Goal: Transaction & Acquisition: Purchase product/service

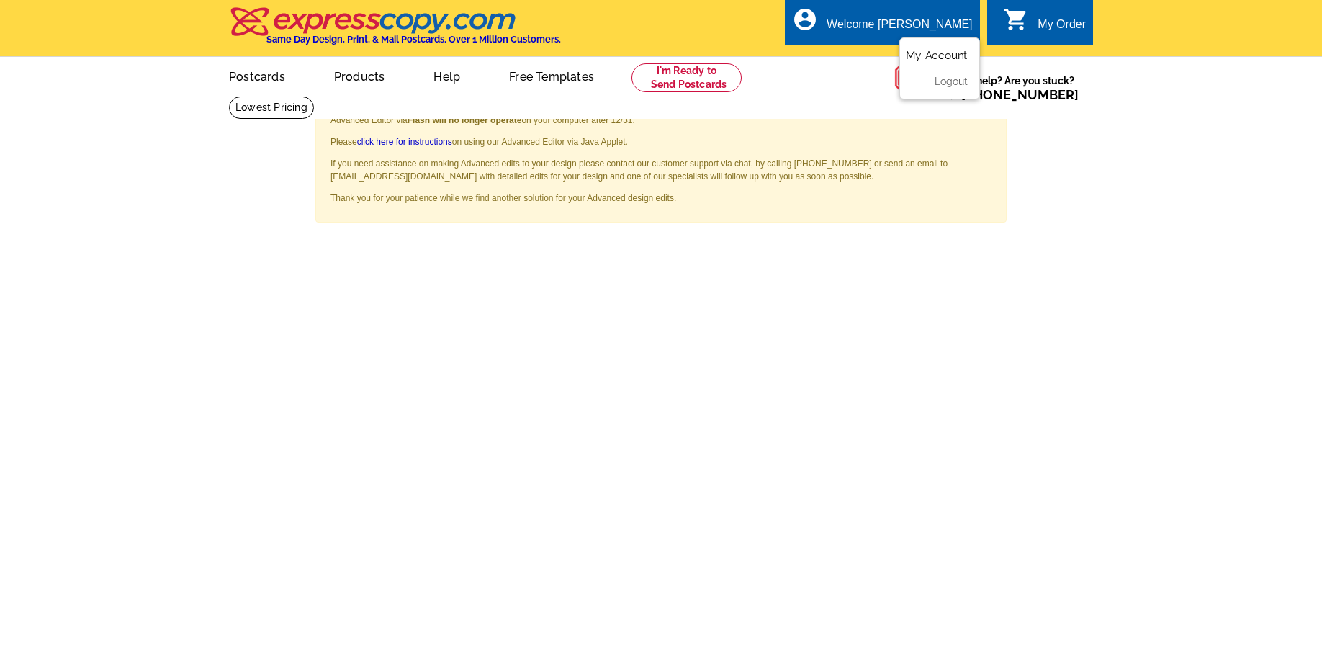
click at [936, 60] on link "My Account" at bounding box center [937, 55] width 62 height 13
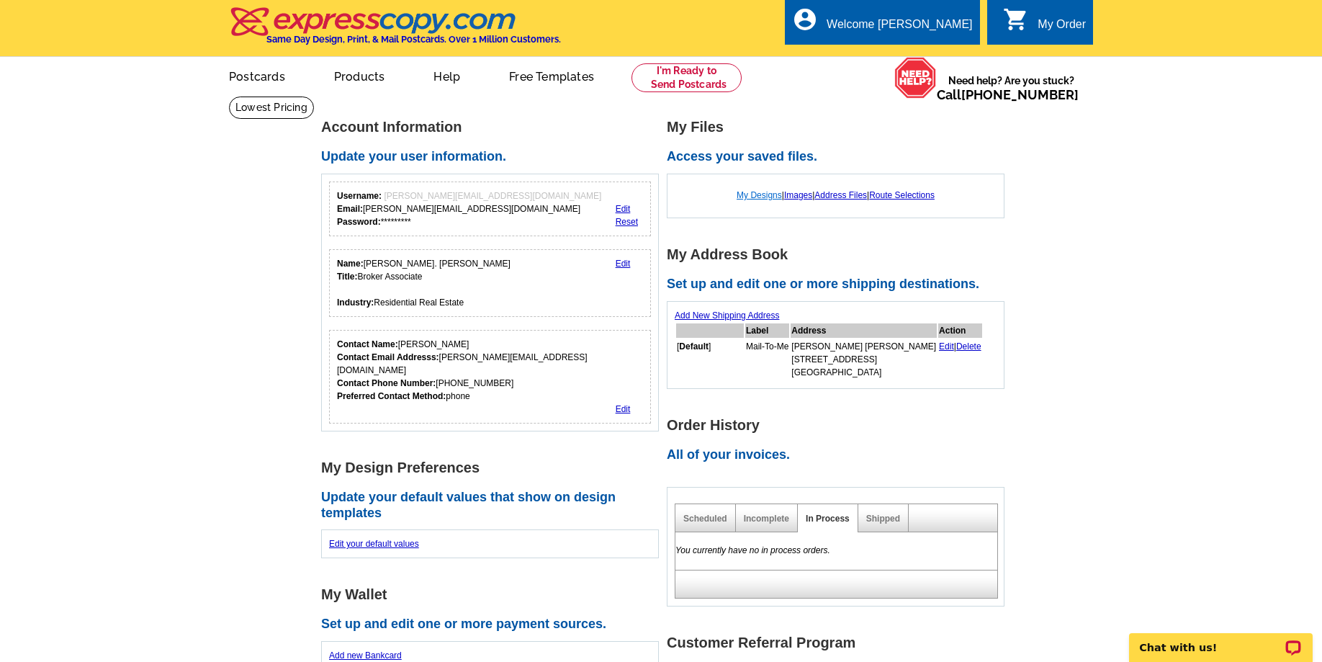
click at [745, 199] on link "My Designs" at bounding box center [759, 195] width 45 height 10
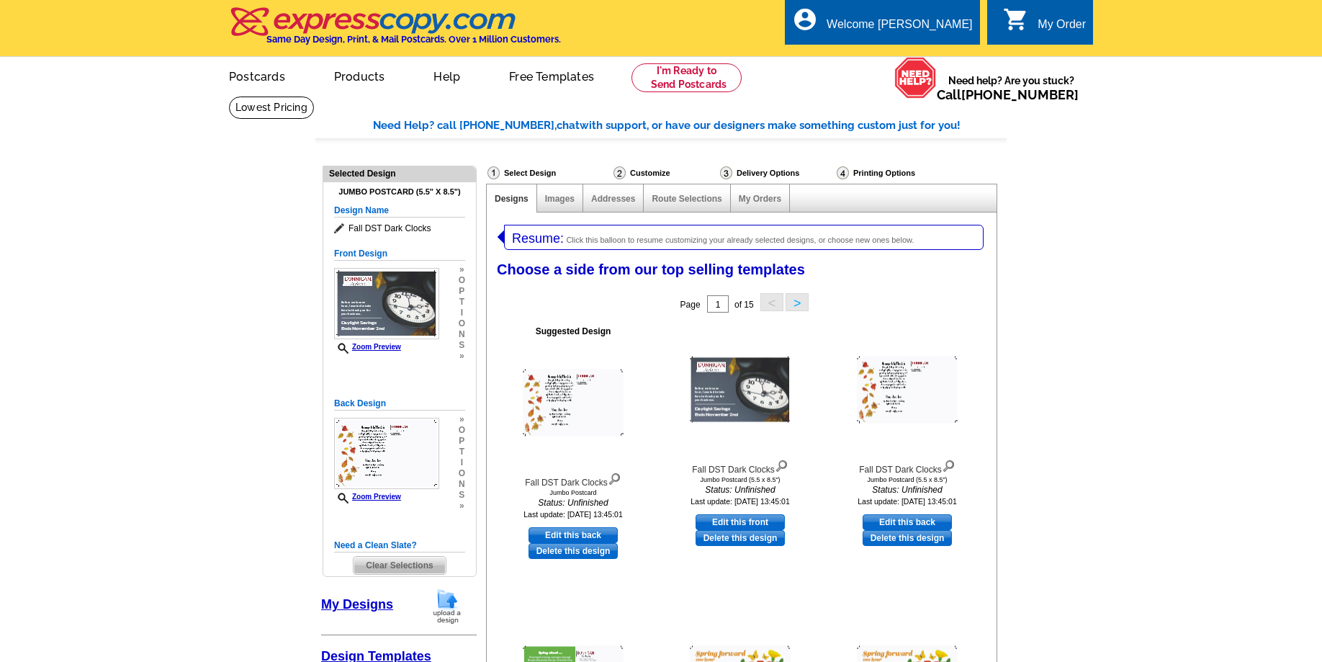
select select "1"
select select "2"
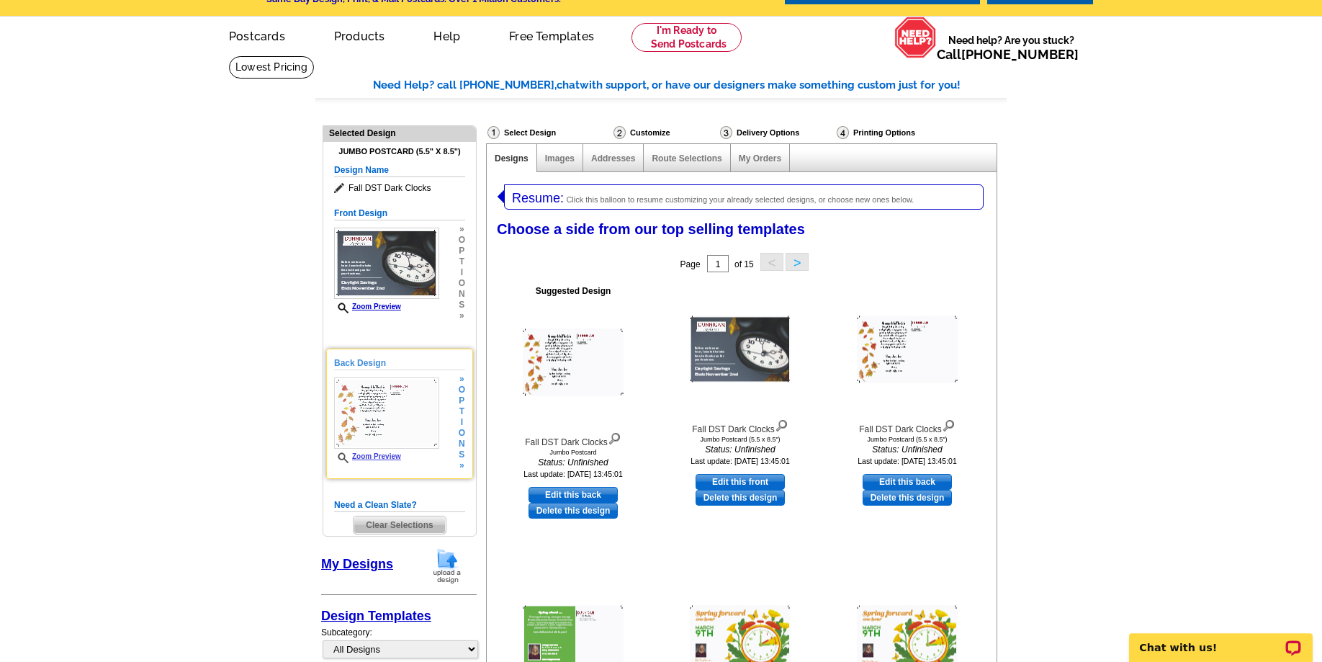
scroll to position [73, 0]
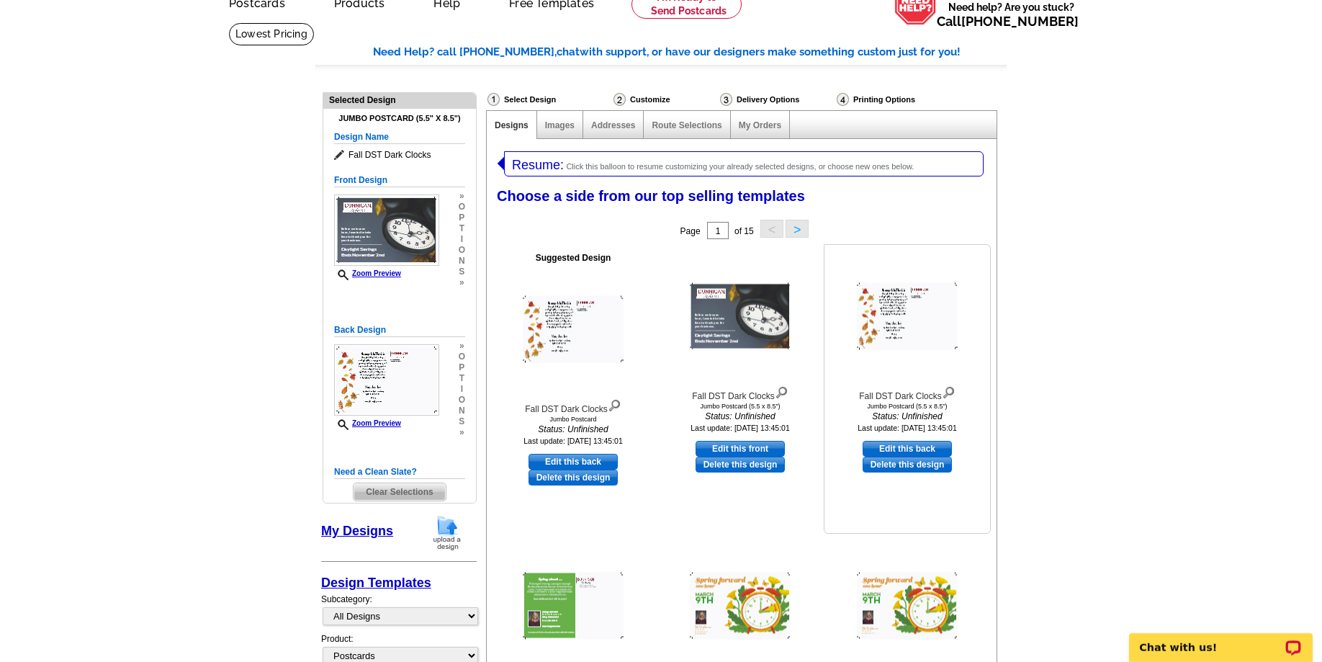
click at [926, 466] on link "Delete this design" at bounding box center [907, 465] width 89 height 16
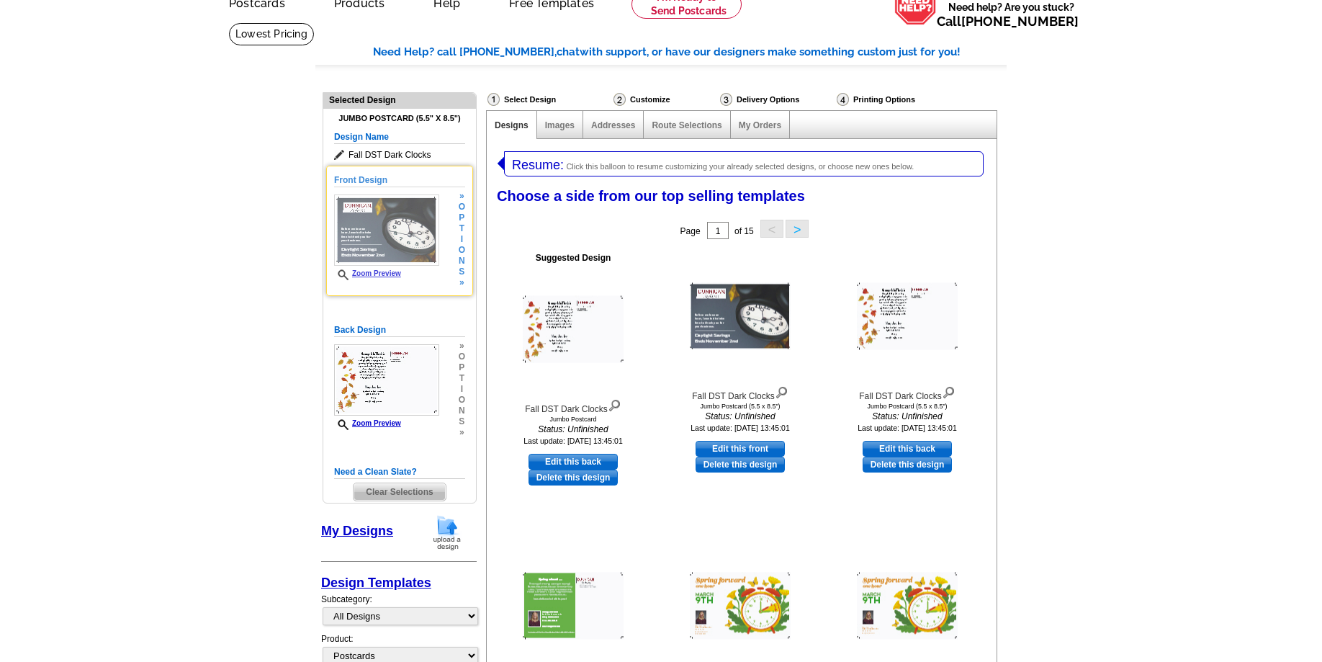
click at [374, 238] on img at bounding box center [386, 229] width 105 height 71
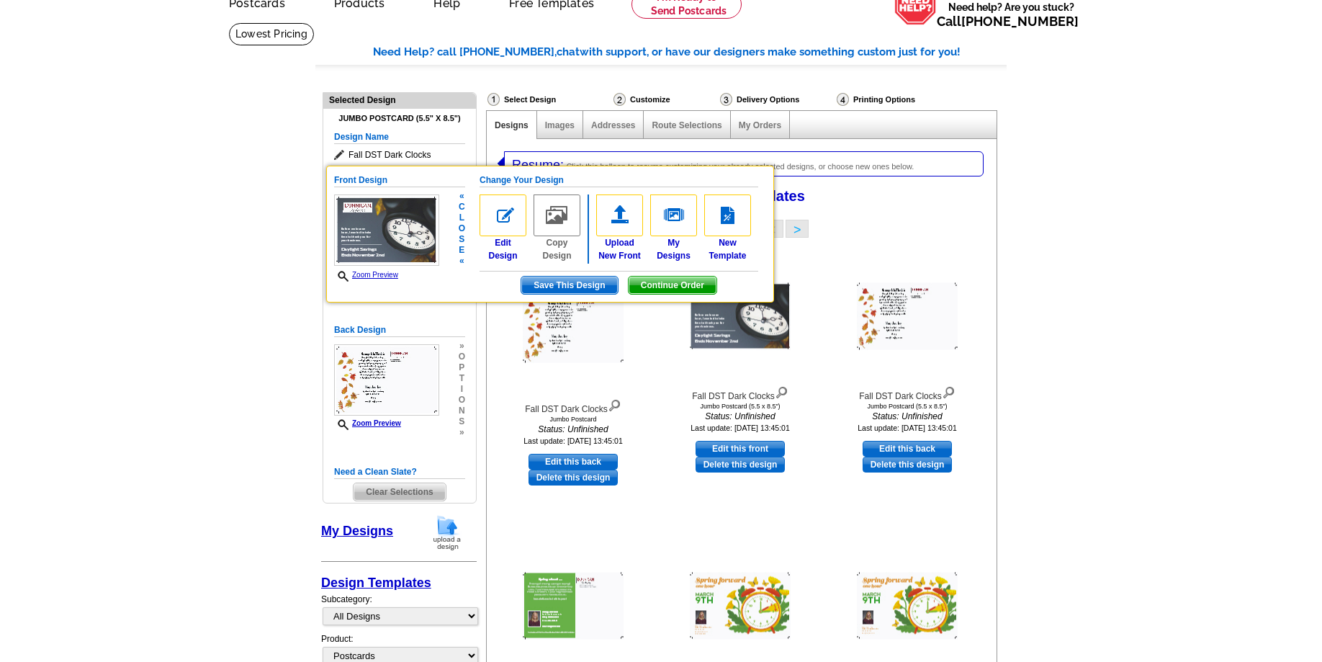
click at [372, 240] on img at bounding box center [386, 229] width 105 height 71
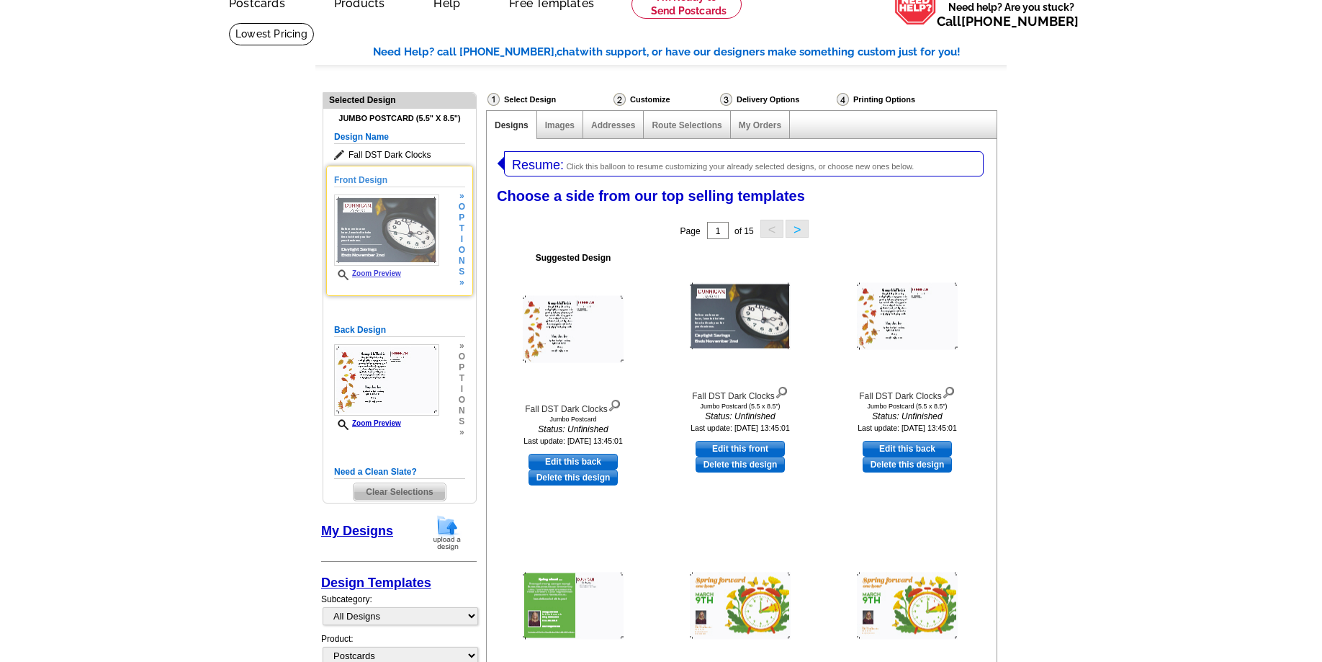
click at [372, 240] on img at bounding box center [386, 229] width 105 height 71
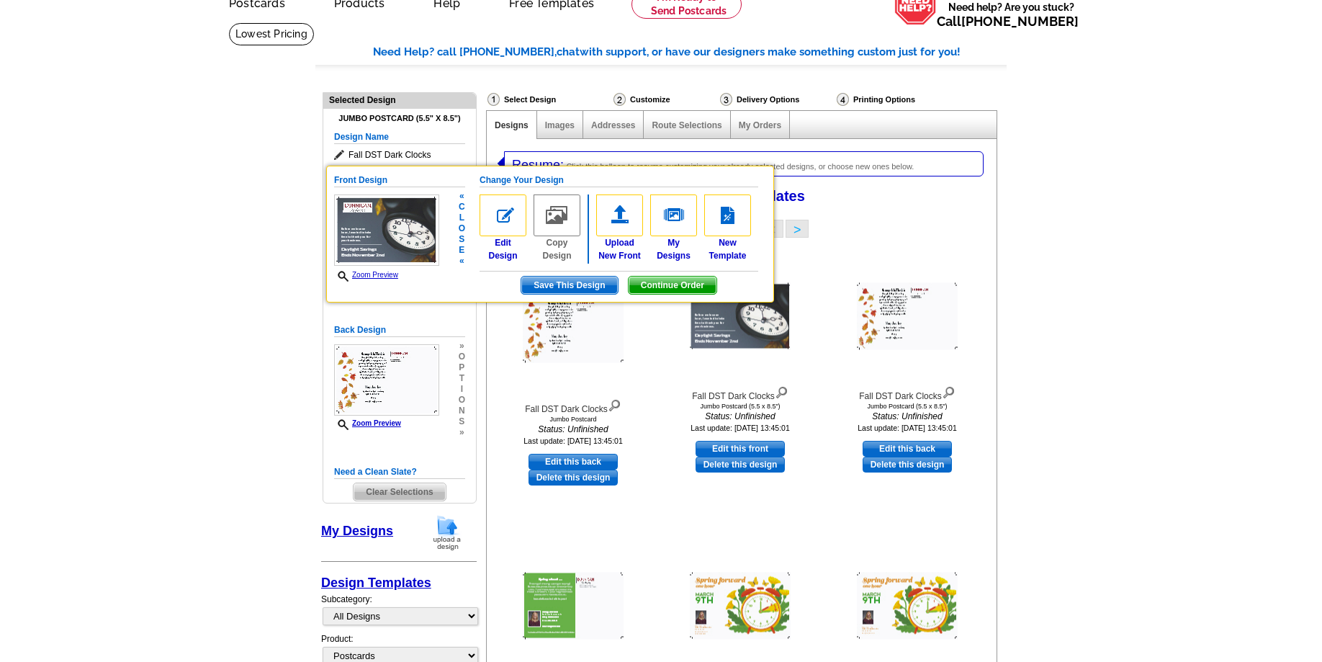
click at [369, 274] on link "Zoom Preview" at bounding box center [366, 275] width 64 height 8
click at [391, 217] on img at bounding box center [386, 229] width 105 height 71
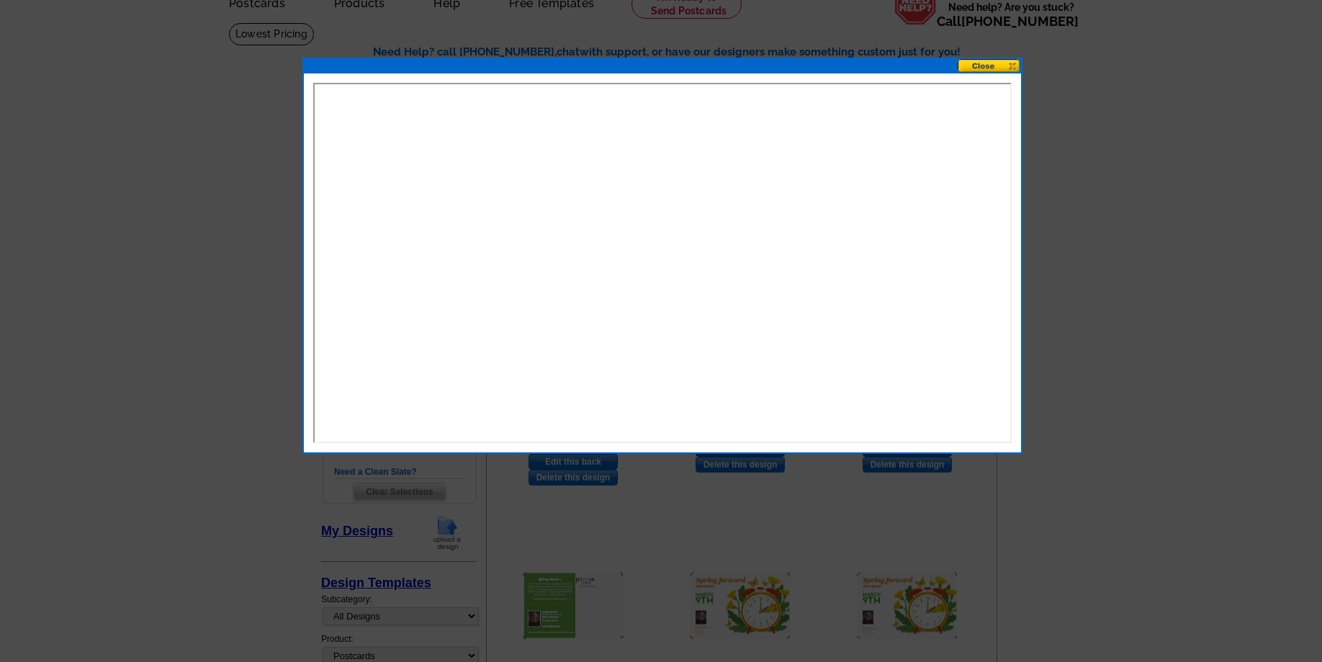
click at [1203, 99] on div at bounding box center [661, 294] width 1322 height 735
click at [995, 67] on button at bounding box center [989, 66] width 63 height 14
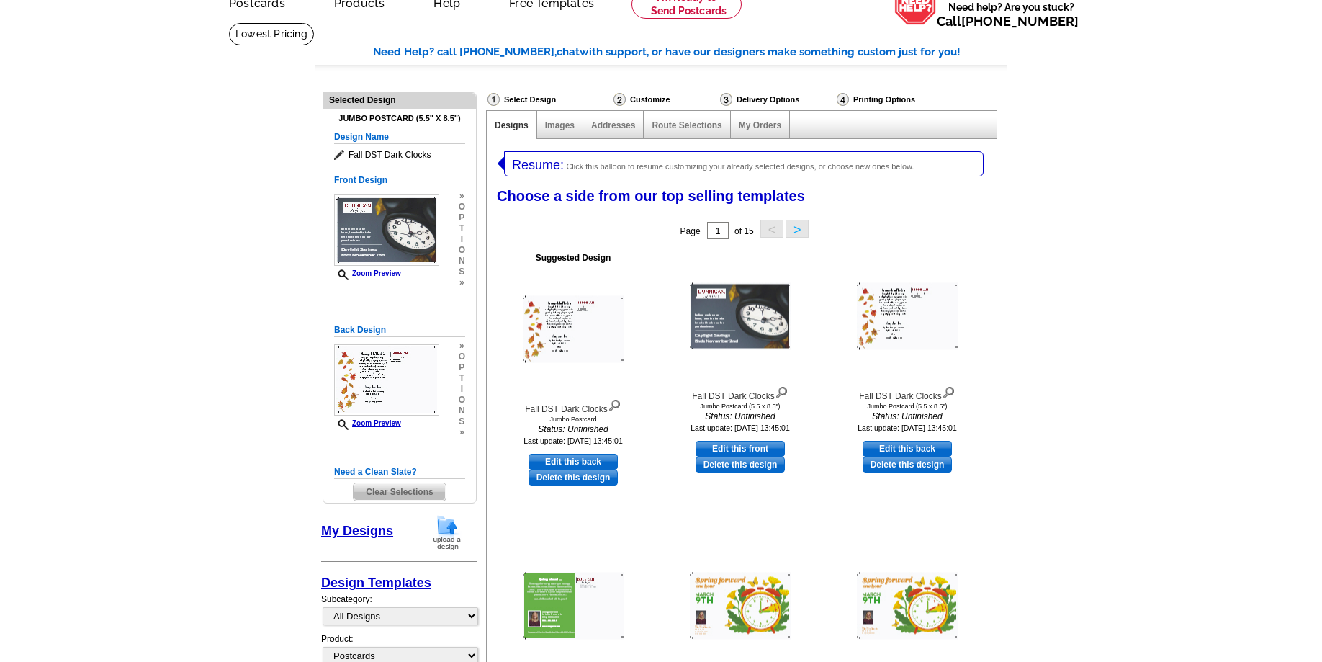
scroll to position [0, 0]
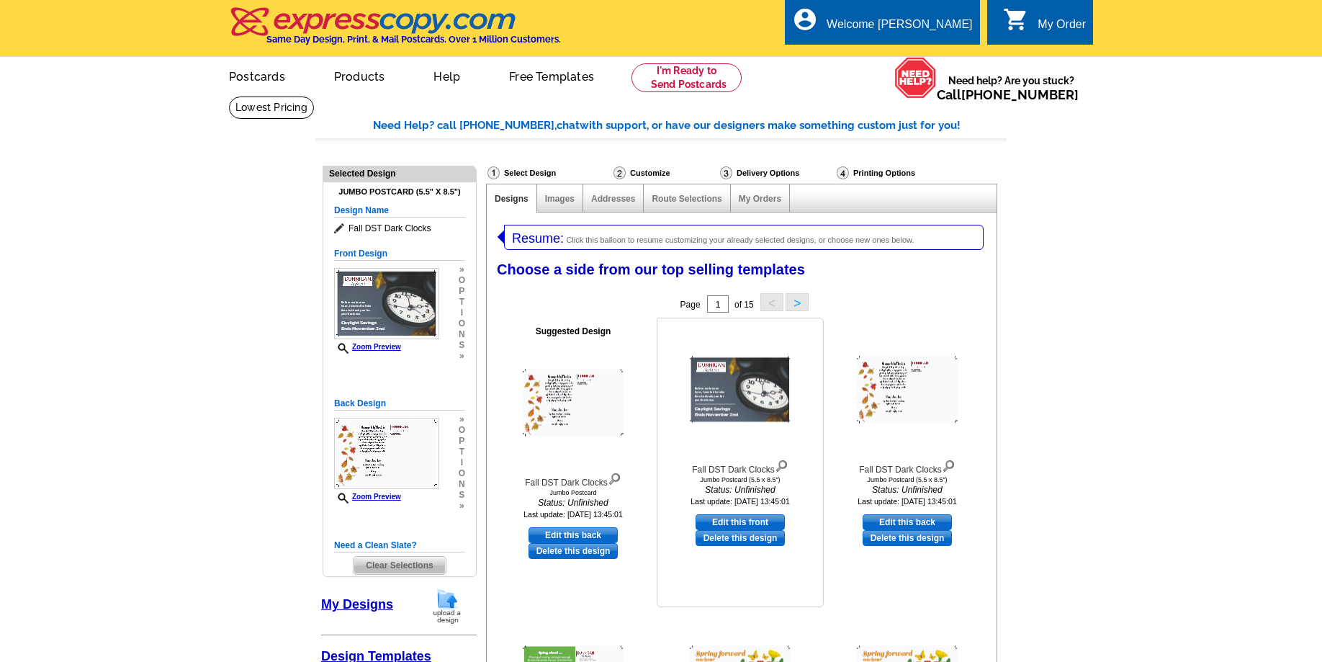
click at [723, 523] on link "Edit this front" at bounding box center [740, 522] width 89 height 16
select select "back"
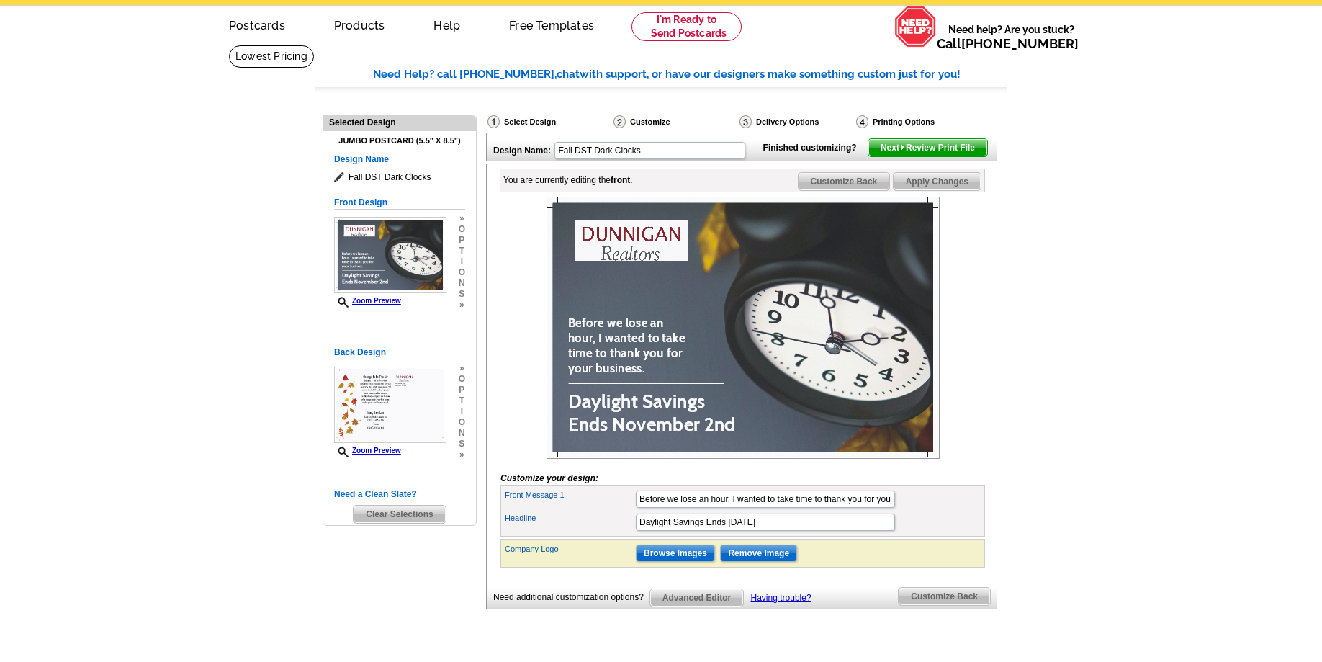
scroll to position [73, 0]
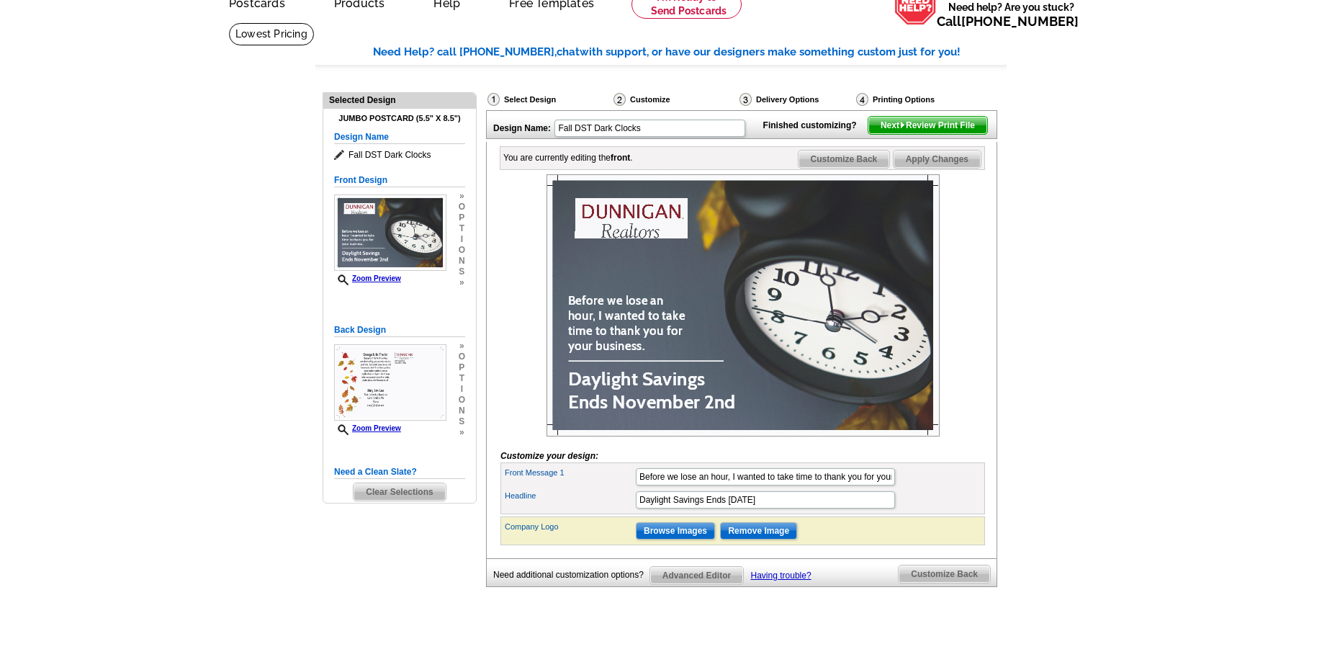
click at [946, 134] on span "Next Review Print File" at bounding box center [928, 125] width 119 height 17
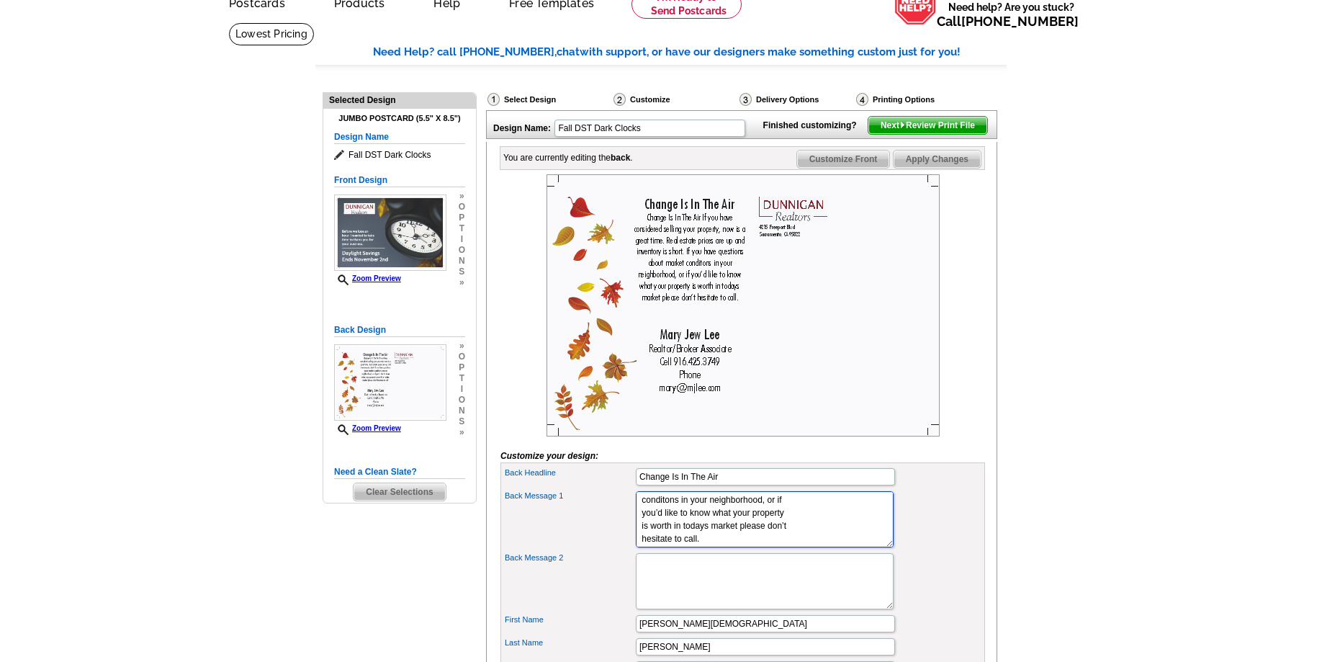
scroll to position [0, 0]
click at [729, 524] on textarea "Change Is In The Air If you have considered selling your property, now is a gre…" at bounding box center [765, 519] width 258 height 56
click at [864, 377] on img at bounding box center [743, 305] width 393 height 262
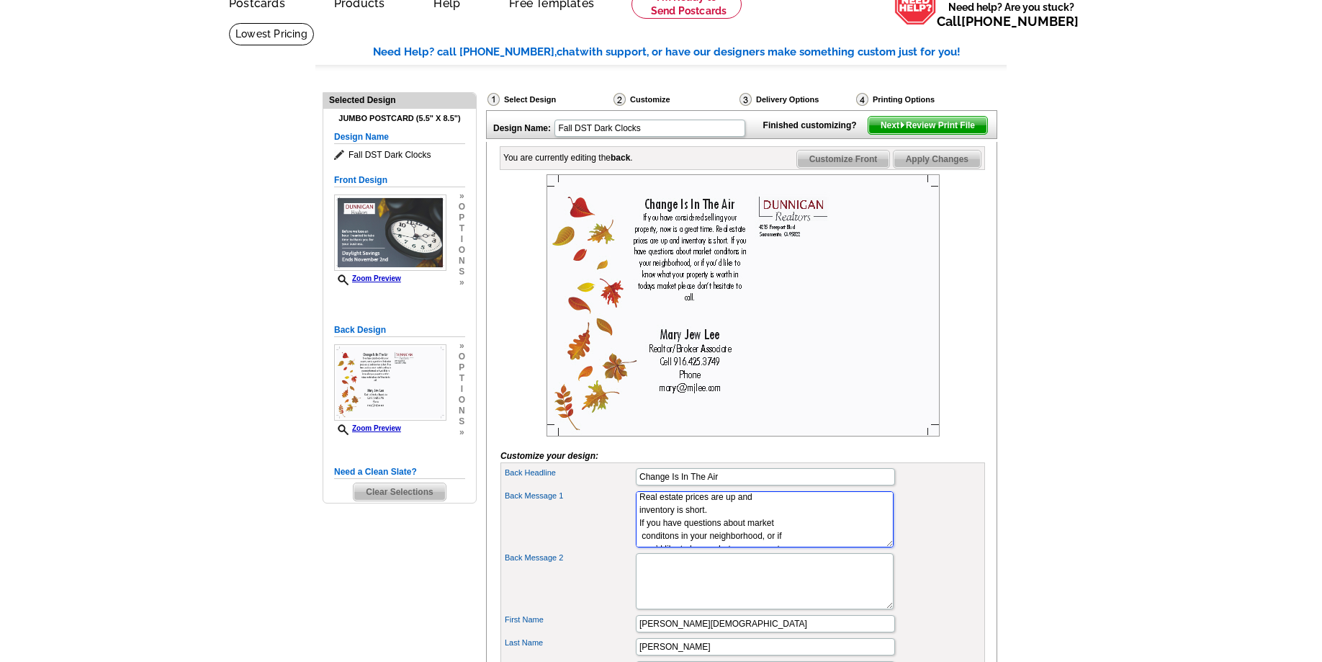
click at [758, 540] on textarea "Change Is In The Air If you have considered selling your property, now is a gre…" at bounding box center [765, 519] width 258 height 56
click at [823, 384] on img at bounding box center [743, 305] width 393 height 262
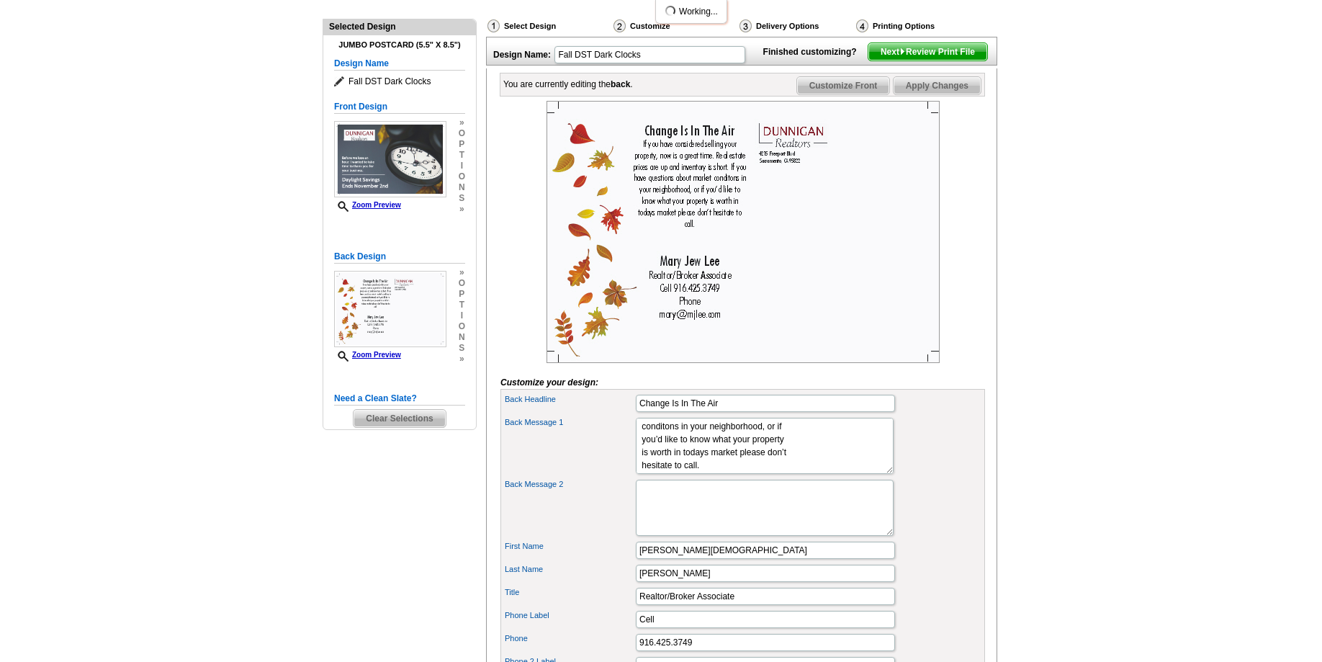
click at [928, 477] on div "Back Message 1 Change Is In The Air If you have considered selling your propert…" at bounding box center [742, 446] width 479 height 62
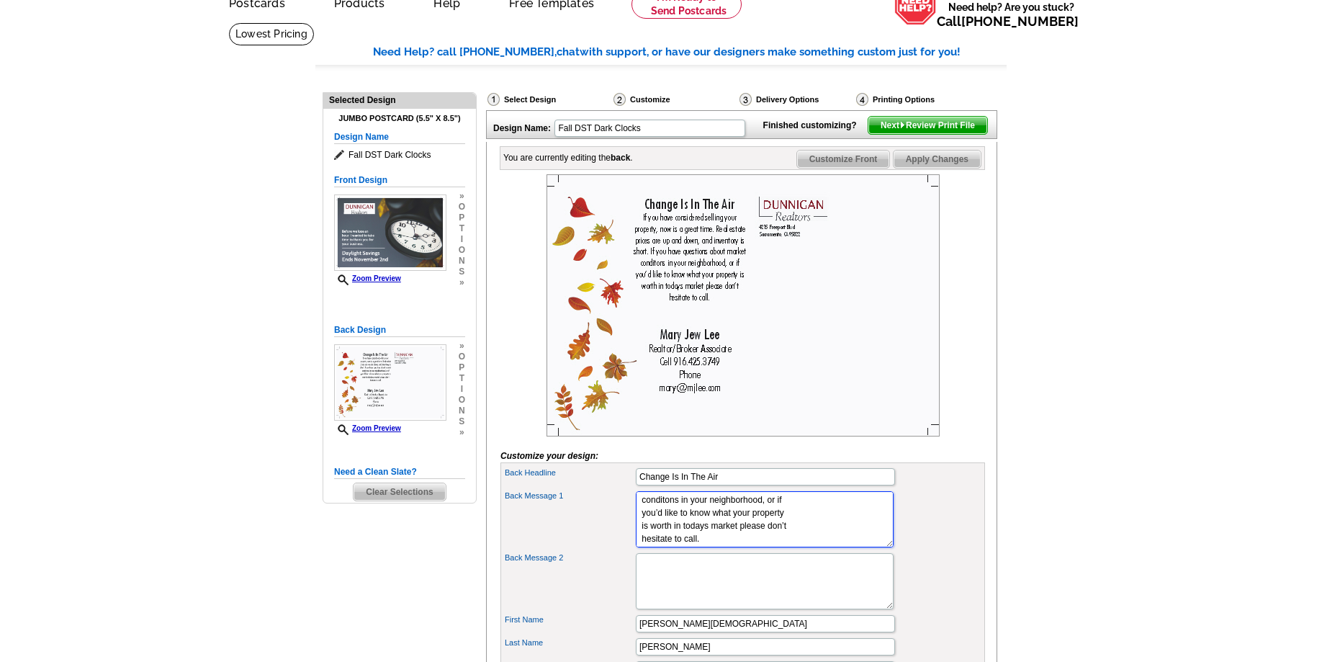
scroll to position [0, 0]
click at [733, 538] on textarea "Change Is In The Air If you have considered selling your property, now is a gre…" at bounding box center [765, 519] width 258 height 56
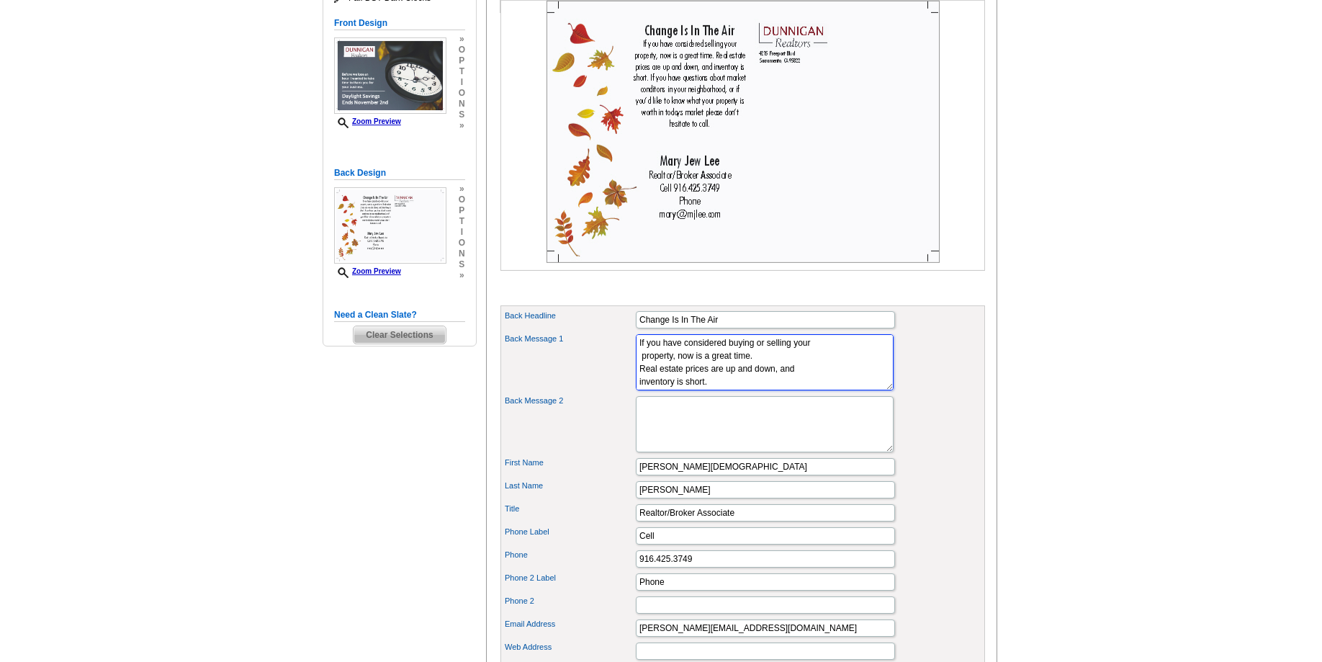
scroll to position [294, 0]
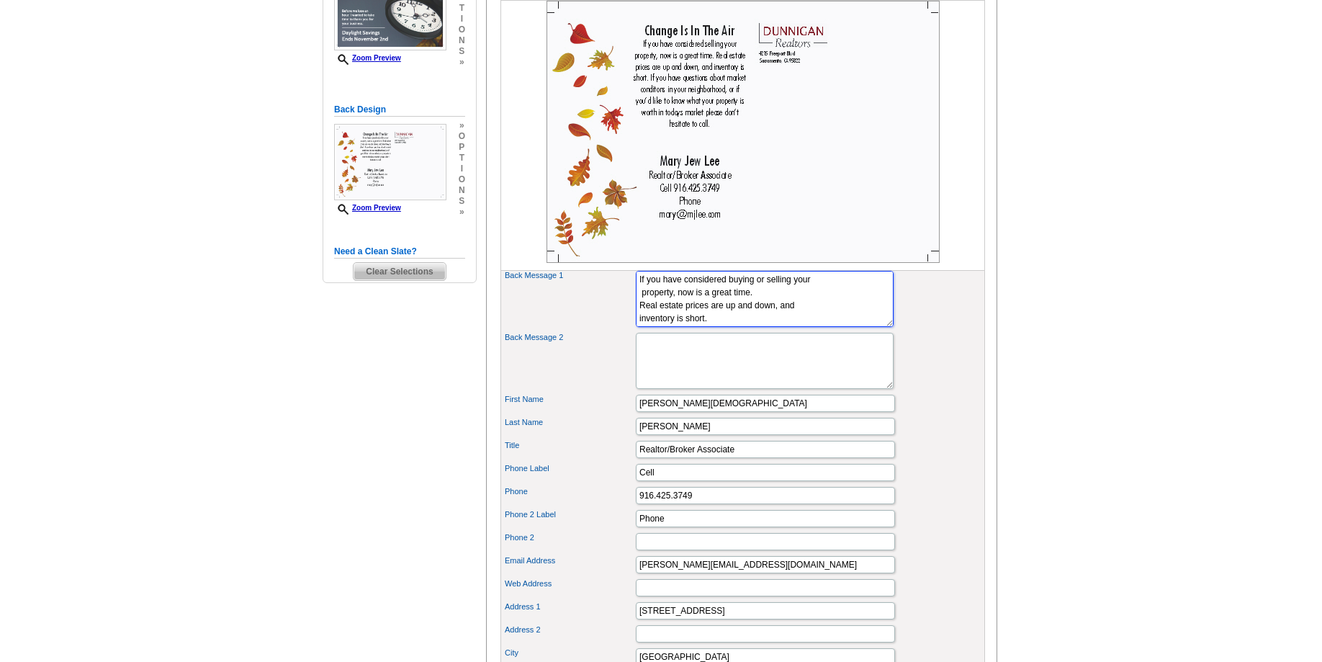
type textarea "If you have considered buying or selling your property, now is a great time. Re…"
click at [827, 187] on img at bounding box center [743, 132] width 393 height 262
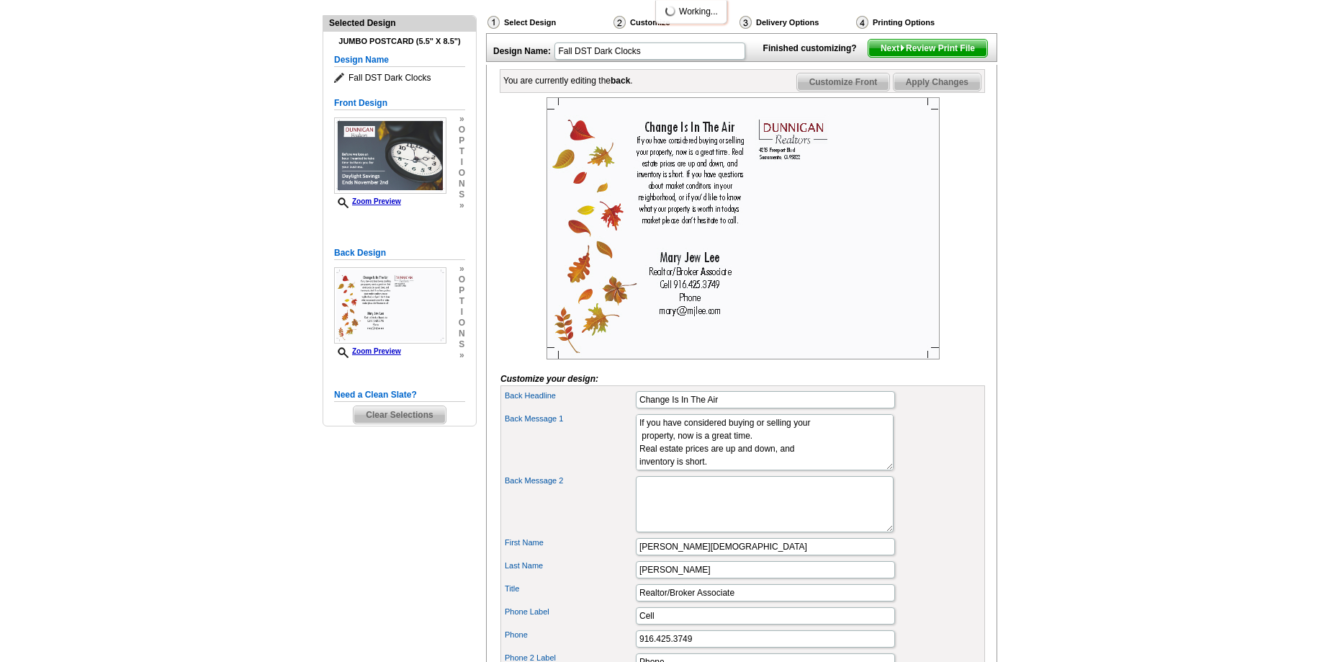
scroll to position [147, 0]
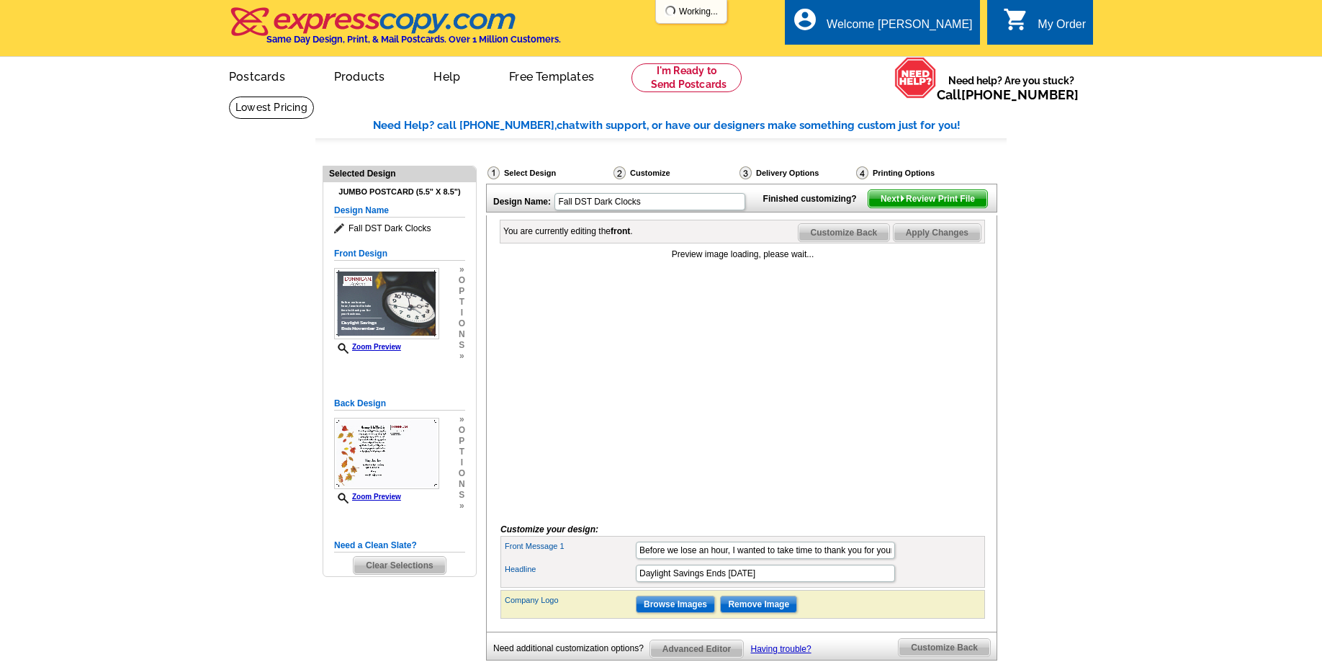
scroll to position [147, 0]
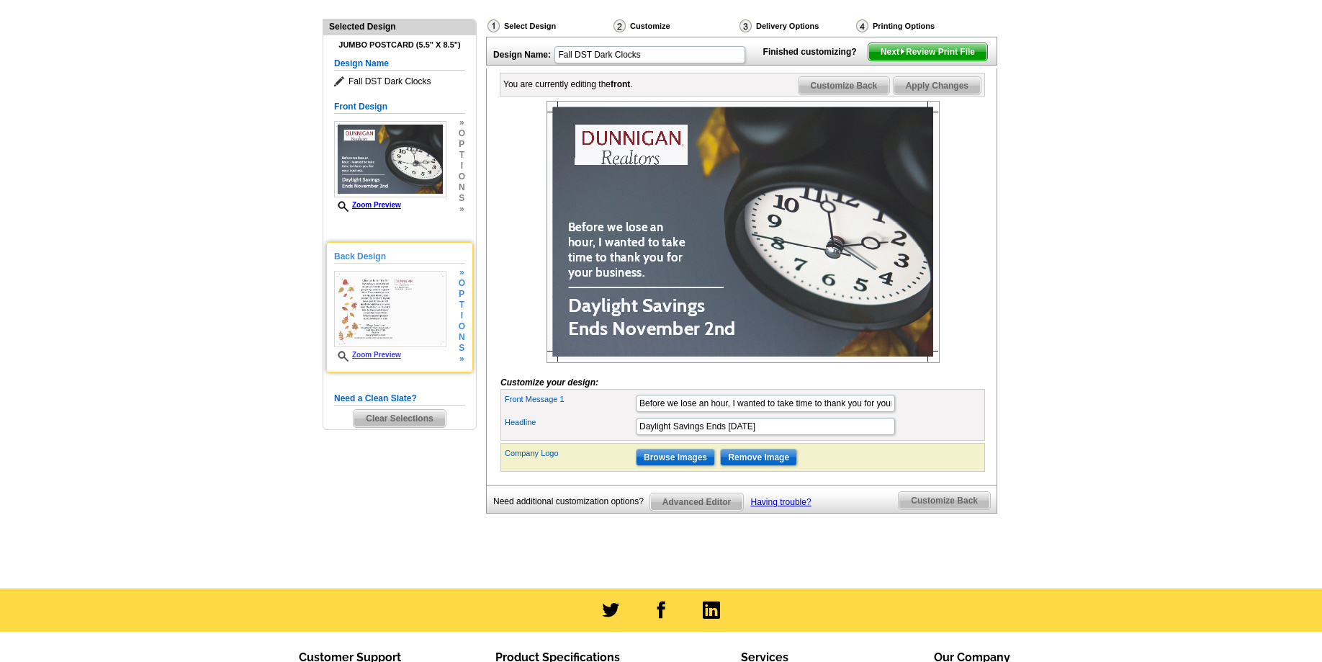
click at [390, 310] on img at bounding box center [390, 309] width 112 height 76
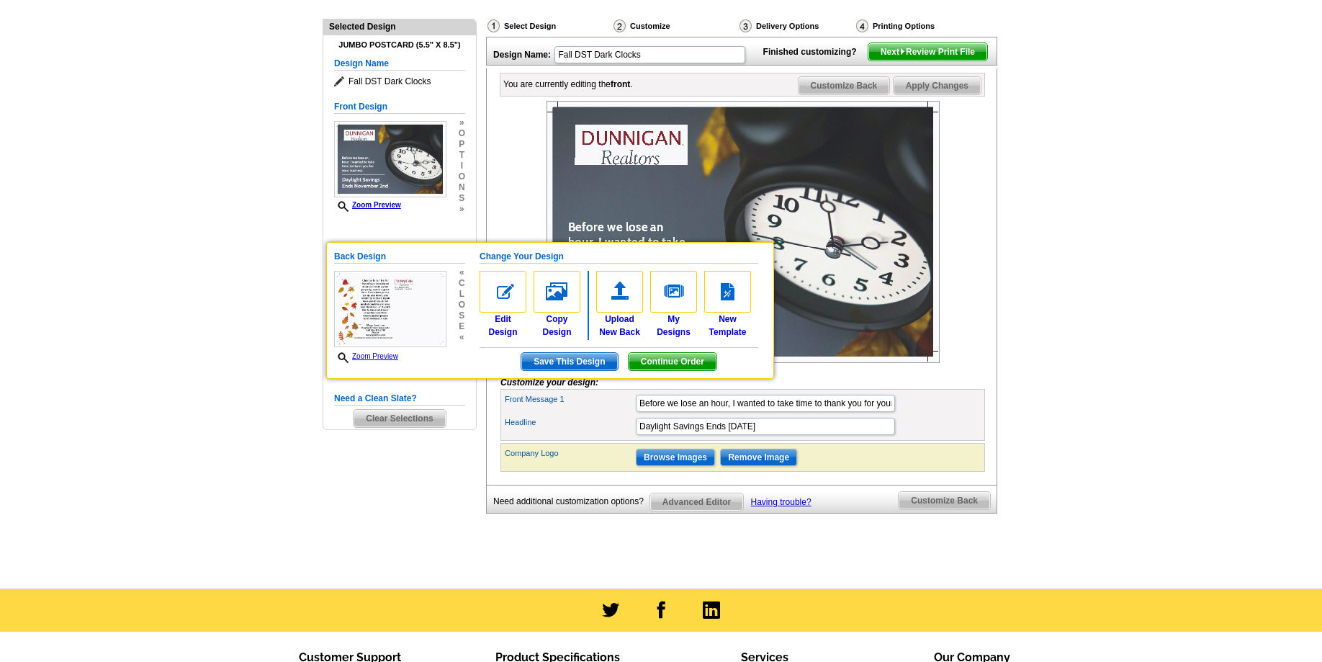
click at [858, 94] on span "Customize Back" at bounding box center [844, 85] width 91 height 17
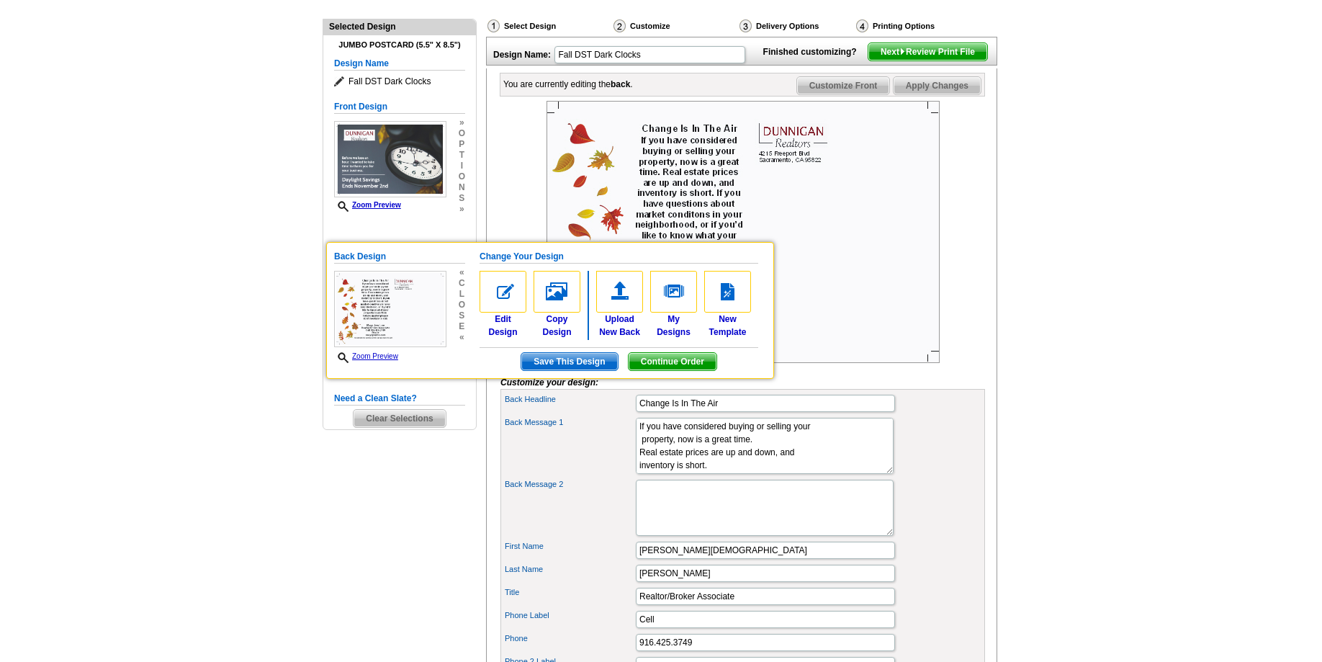
click at [843, 232] on img at bounding box center [743, 232] width 393 height 262
click at [827, 284] on img at bounding box center [743, 232] width 393 height 262
click at [855, 217] on img at bounding box center [743, 232] width 393 height 262
click at [824, 272] on img at bounding box center [743, 232] width 393 height 262
click at [589, 363] on span "Save This Design" at bounding box center [569, 361] width 96 height 17
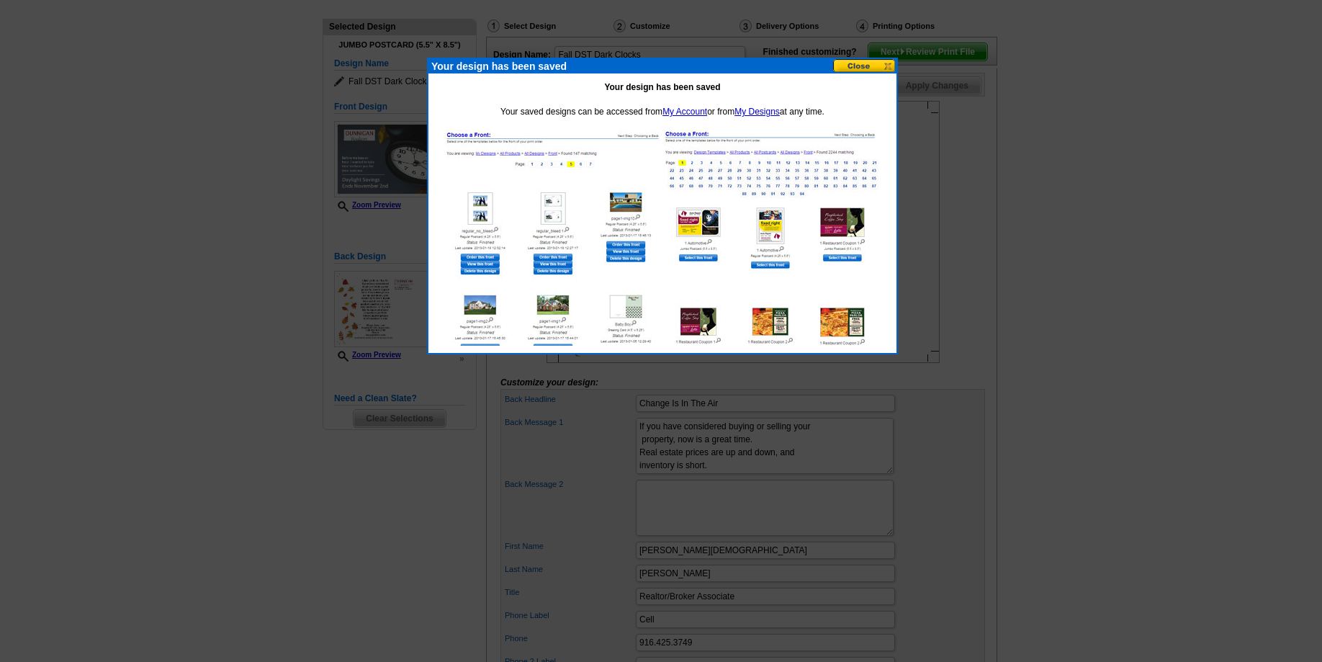
click at [888, 65] on button at bounding box center [864, 66] width 63 height 14
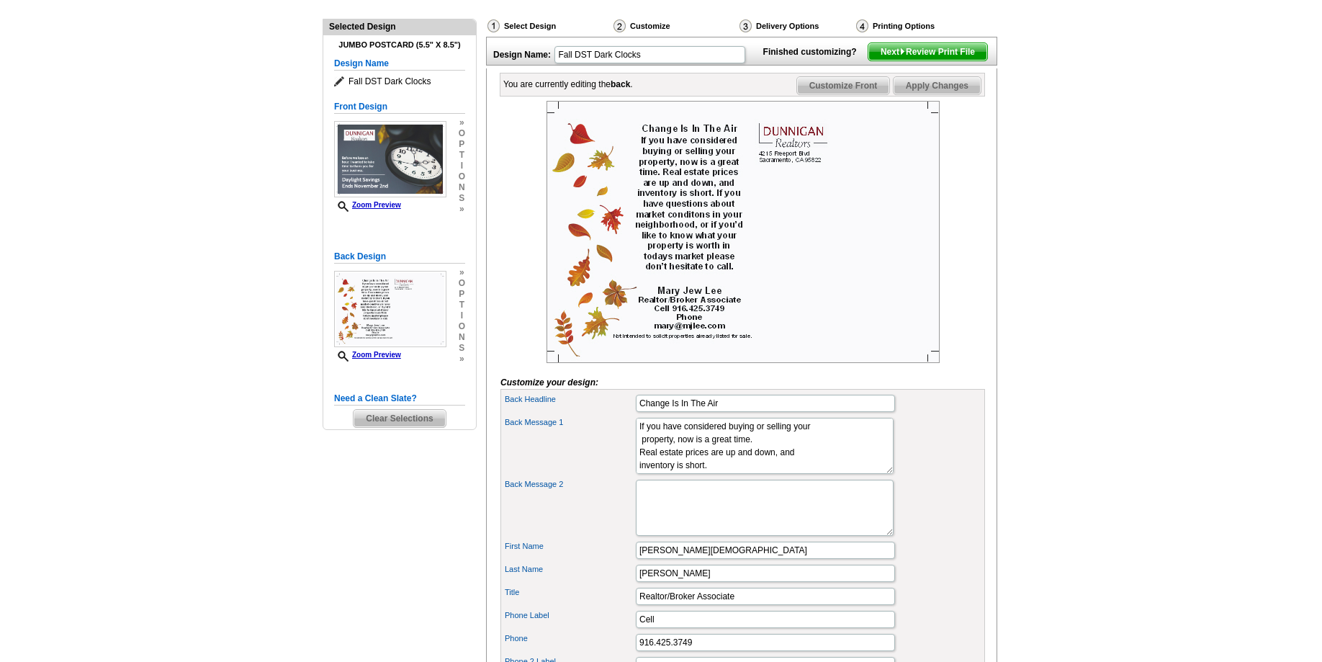
click at [961, 60] on span "Next Review Print File" at bounding box center [928, 51] width 119 height 17
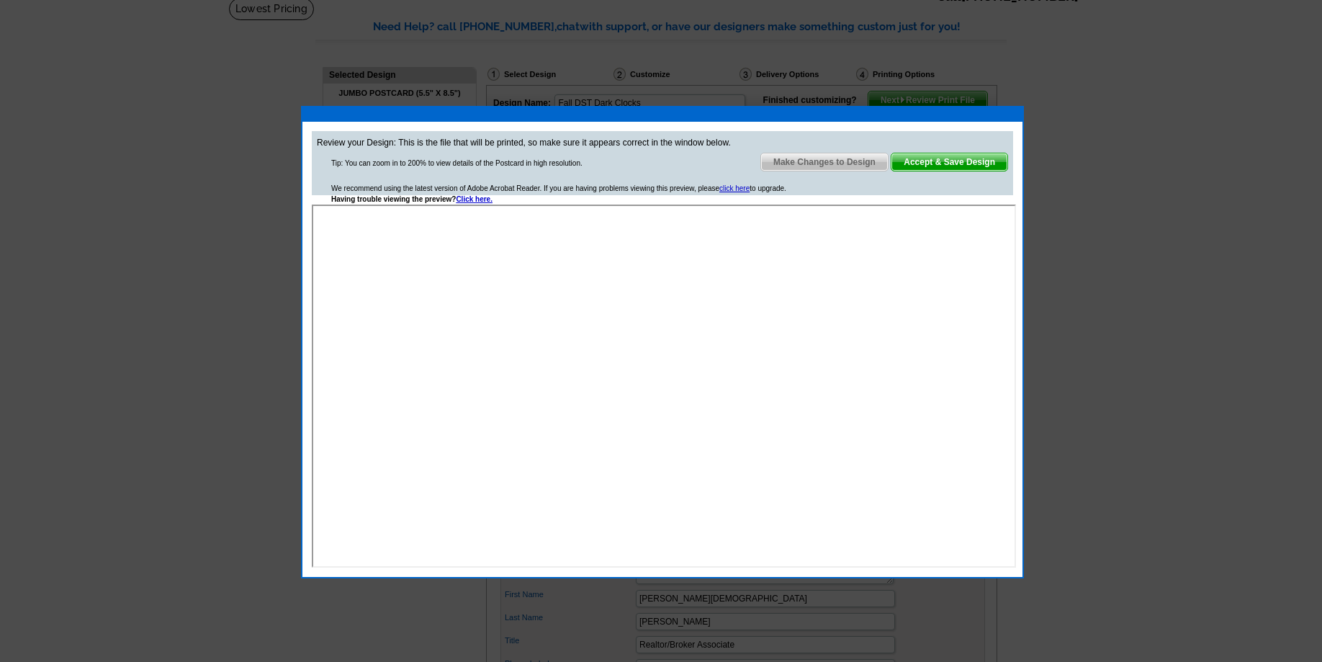
scroll to position [73, 0]
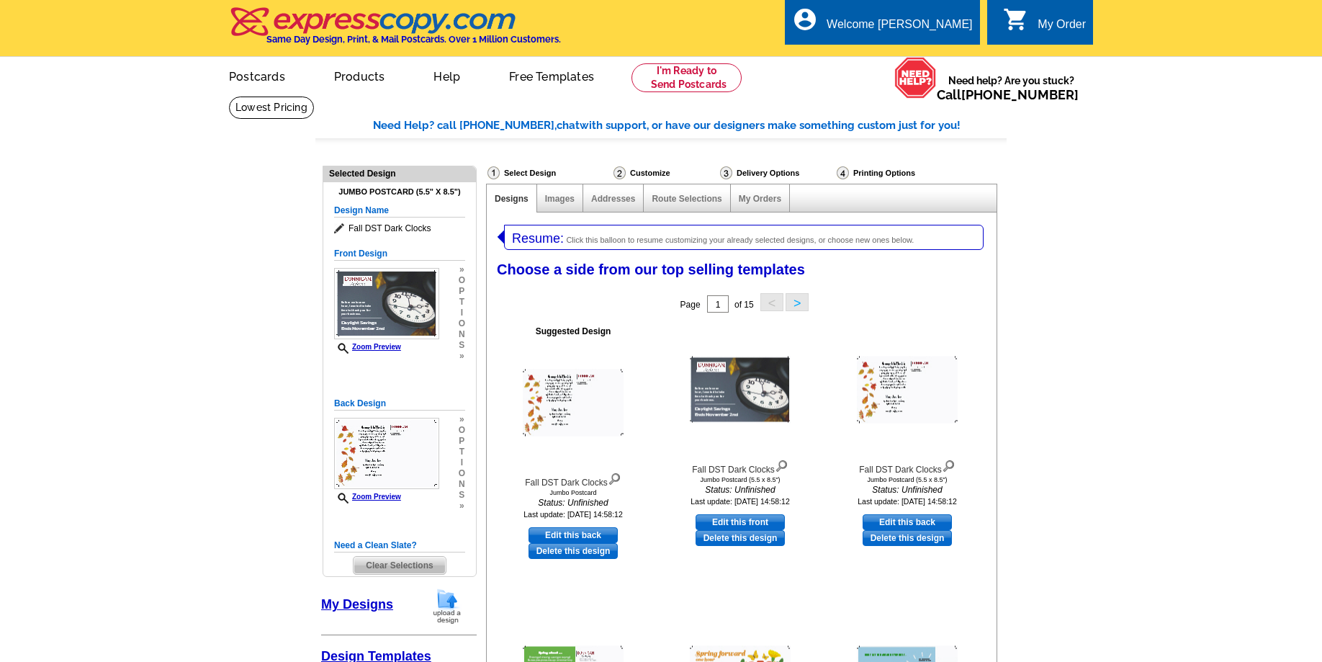
select select "1"
select select "2"
click at [585, 540] on link "Edit this back" at bounding box center [573, 535] width 89 height 16
select select "front"
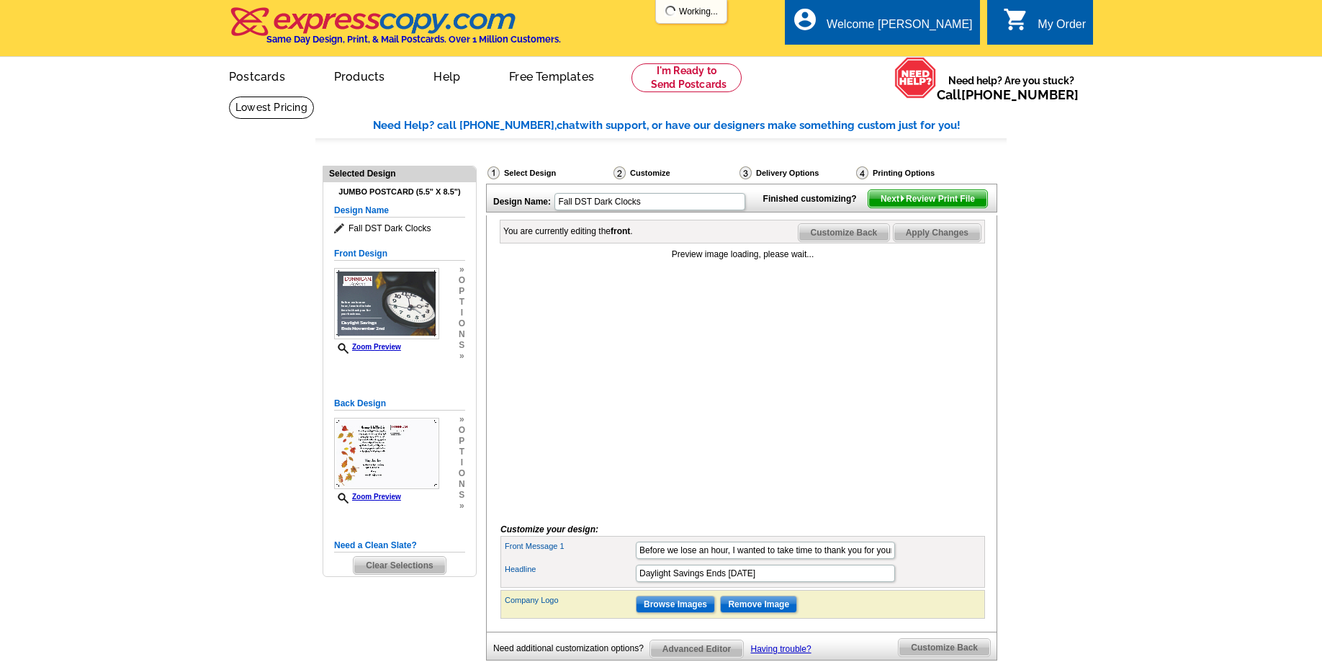
click at [823, 241] on span "Customize Back" at bounding box center [844, 232] width 91 height 17
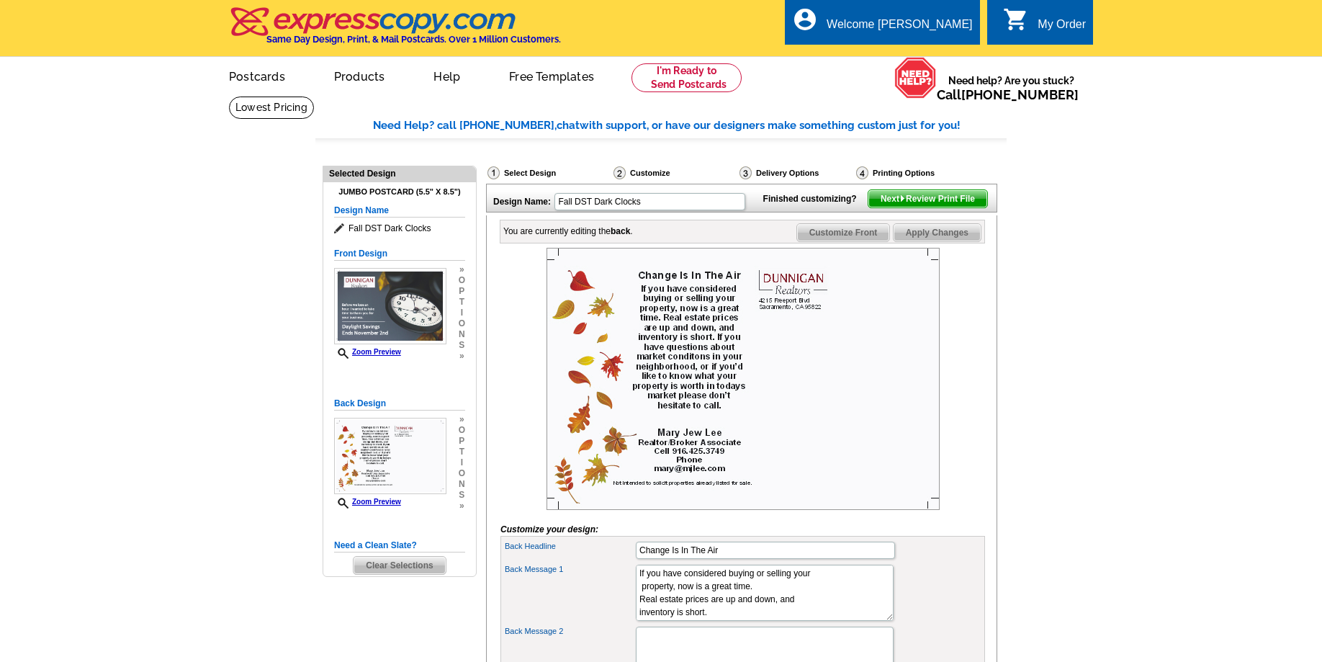
click at [822, 241] on span "Customize Front" at bounding box center [843, 232] width 93 height 17
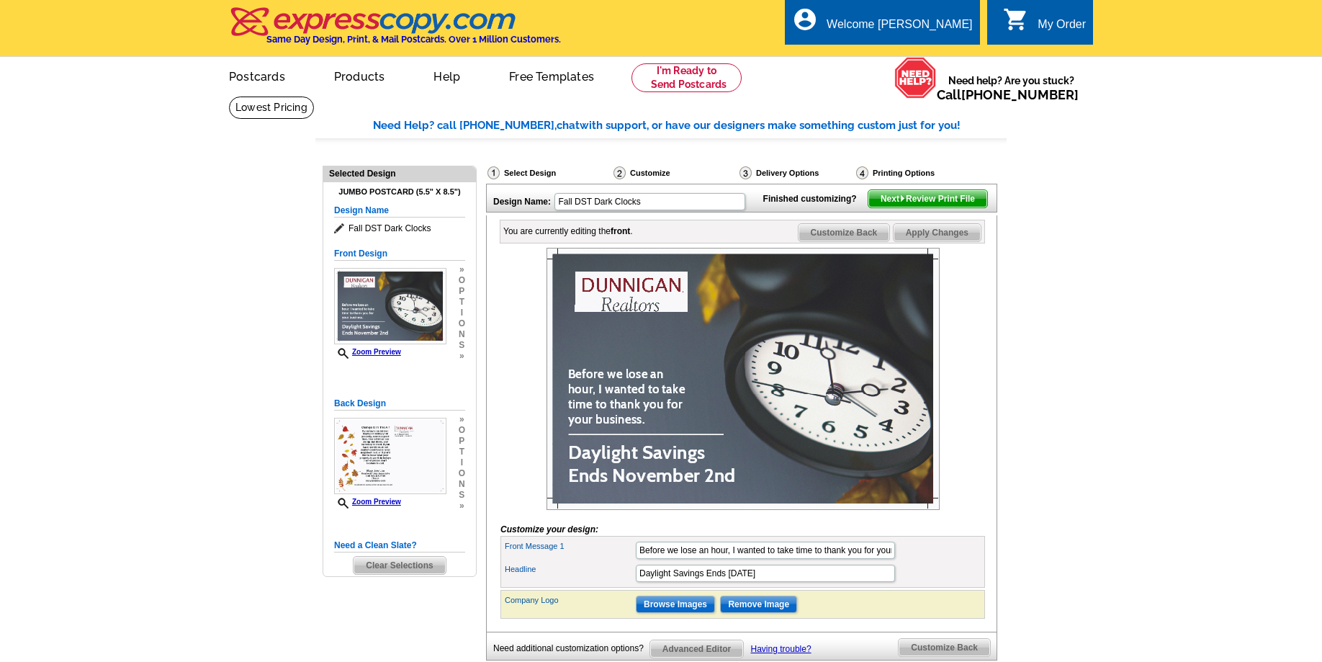
click at [858, 241] on span "Customize Back" at bounding box center [844, 232] width 91 height 17
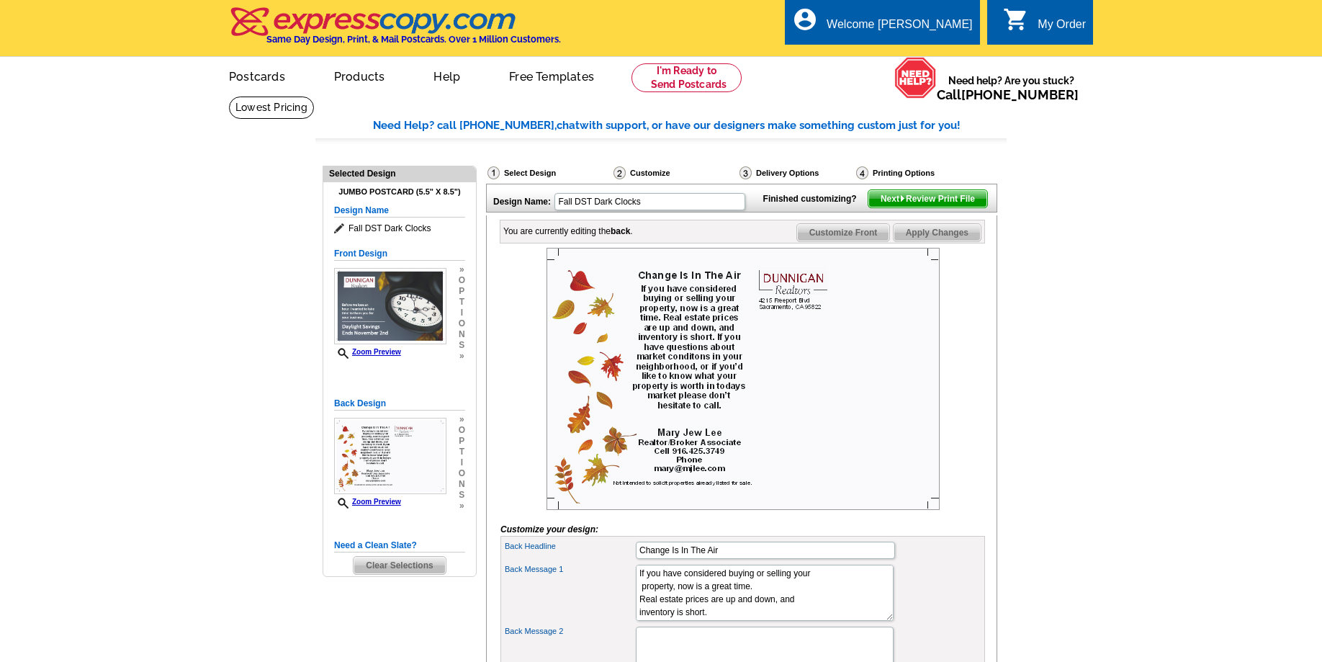
click at [953, 207] on span "Next Review Print File" at bounding box center [928, 198] width 119 height 17
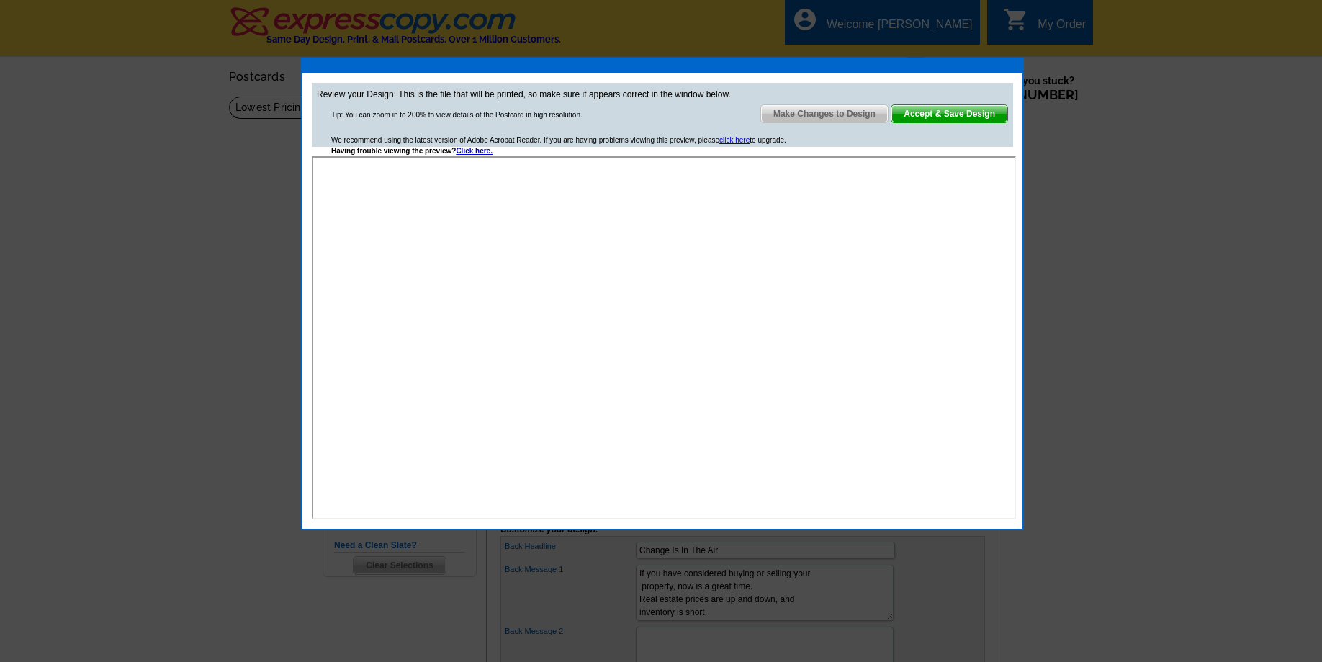
click at [948, 117] on span "Accept & Save Design" at bounding box center [950, 113] width 116 height 17
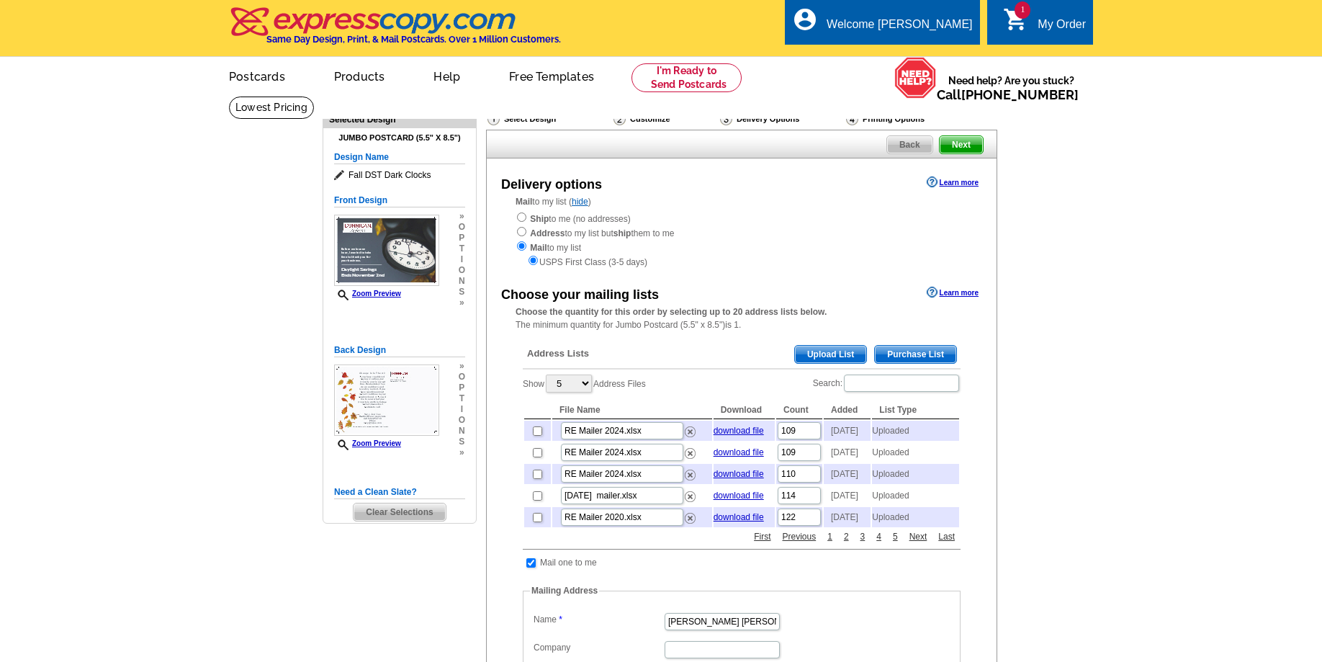
click at [1032, 24] on link "1 shopping_cart My Order" at bounding box center [1044, 25] width 83 height 18
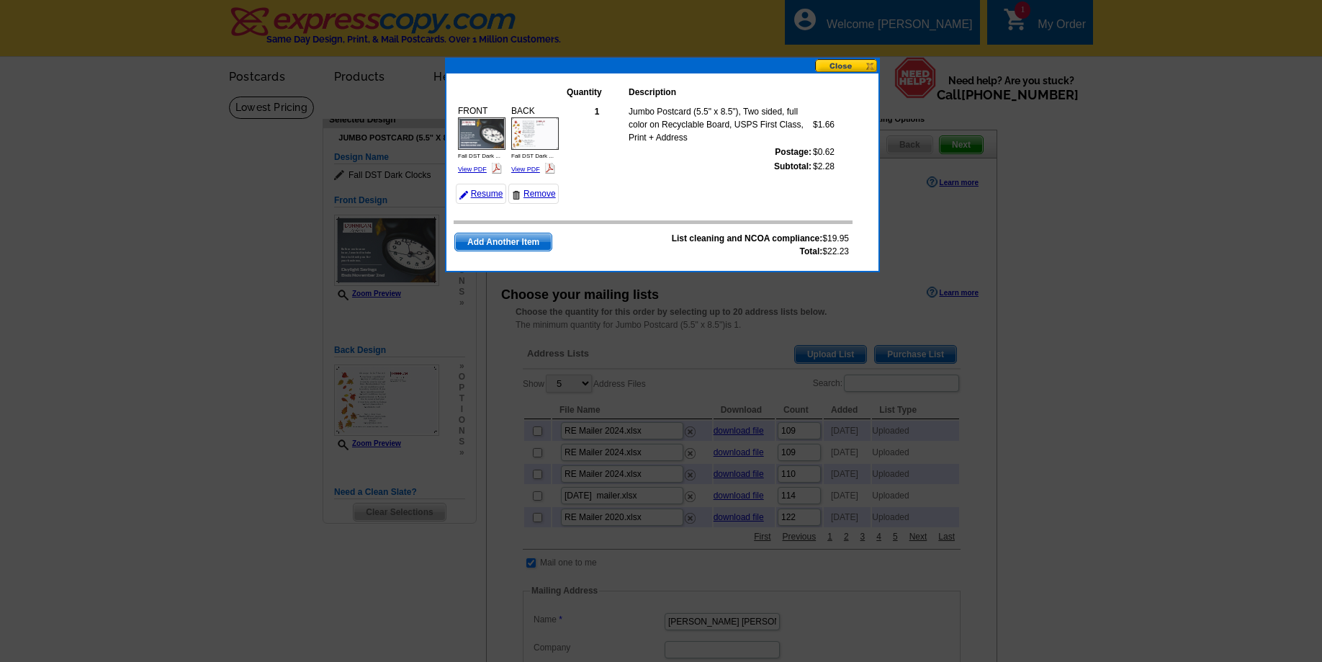
click at [876, 68] on button at bounding box center [846, 66] width 63 height 14
